Goal: Task Accomplishment & Management: Complete application form

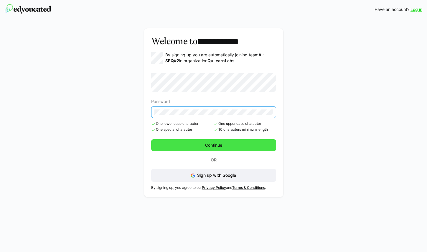
click at [210, 145] on span "Continue" at bounding box center [213, 145] width 19 height 6
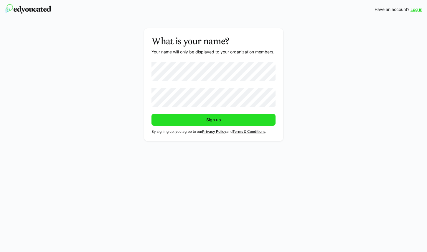
click at [195, 123] on span "Sign up" at bounding box center [213, 120] width 124 height 12
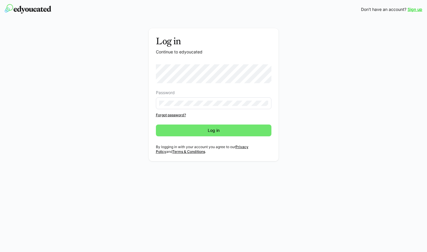
click at [200, 100] on eds-input at bounding box center [213, 103] width 115 height 12
click at [207, 131] on span "Log in" at bounding box center [214, 130] width 14 height 6
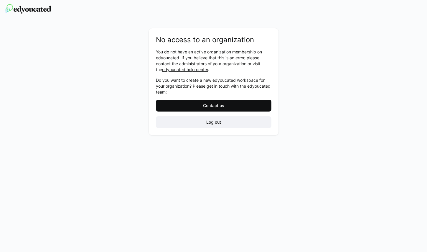
click at [238, 106] on span "Contact us" at bounding box center [213, 106] width 115 height 12
